Goal: Task Accomplishment & Management: Complete application form

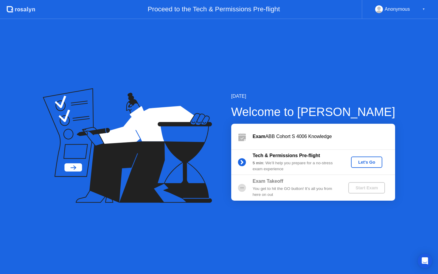
click at [366, 166] on button "Let's Go" at bounding box center [366, 162] width 31 height 11
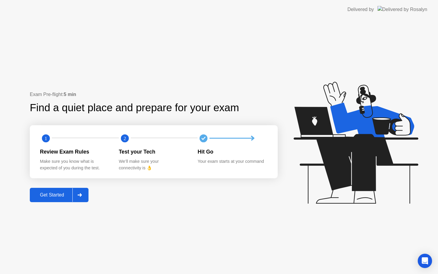
click at [57, 193] on div "Get Started" at bounding box center [52, 194] width 41 height 5
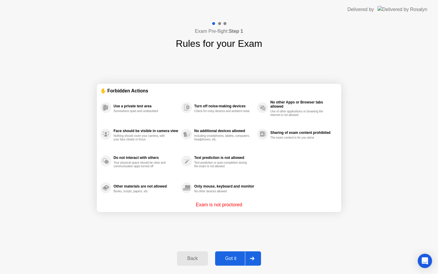
click at [222, 259] on div "Got it" at bounding box center [231, 258] width 28 height 5
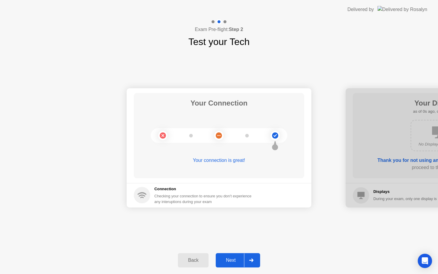
click at [222, 259] on div "Next" at bounding box center [231, 260] width 27 height 5
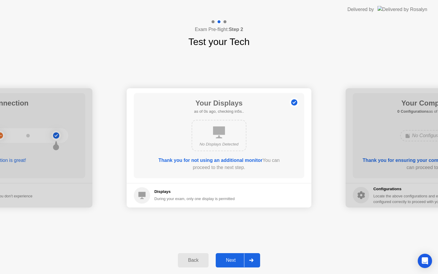
click at [222, 259] on div "Next" at bounding box center [231, 260] width 27 height 5
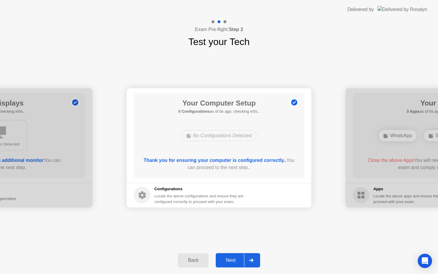
click at [222, 259] on div "Next" at bounding box center [231, 260] width 27 height 5
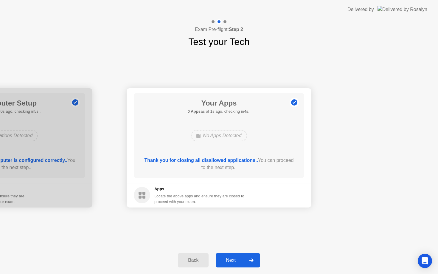
click at [228, 251] on div "Back Next" at bounding box center [219, 260] width 438 height 27
click at [228, 258] on div "Next" at bounding box center [231, 260] width 27 height 5
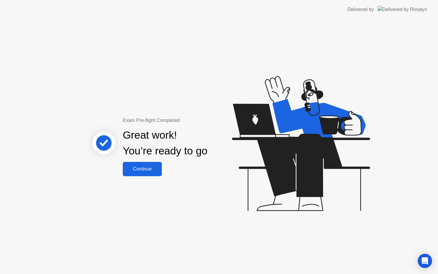
click at [154, 169] on div "Continue" at bounding box center [142, 168] width 35 height 5
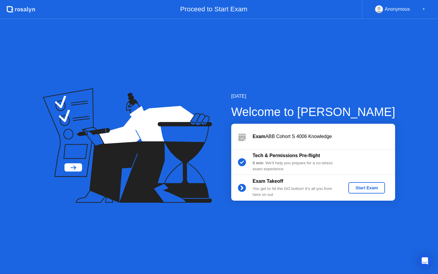
click at [369, 190] on div "Start Exam" at bounding box center [367, 187] width 32 height 5
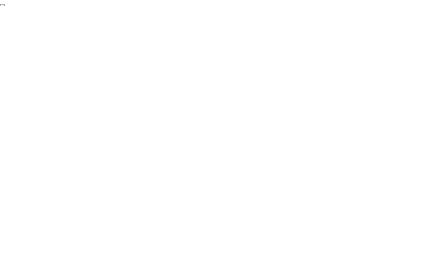
click at [5, 6] on button "End Proctoring Session" at bounding box center [2, 5] width 5 height 2
